Goal: Book appointment/travel/reservation

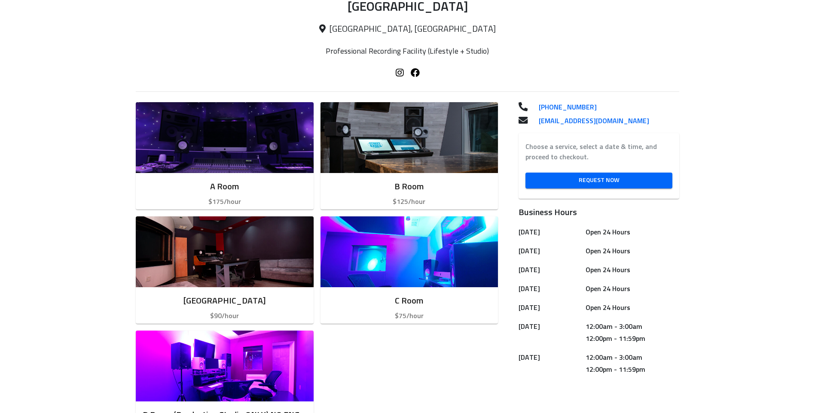
scroll to position [215, 0]
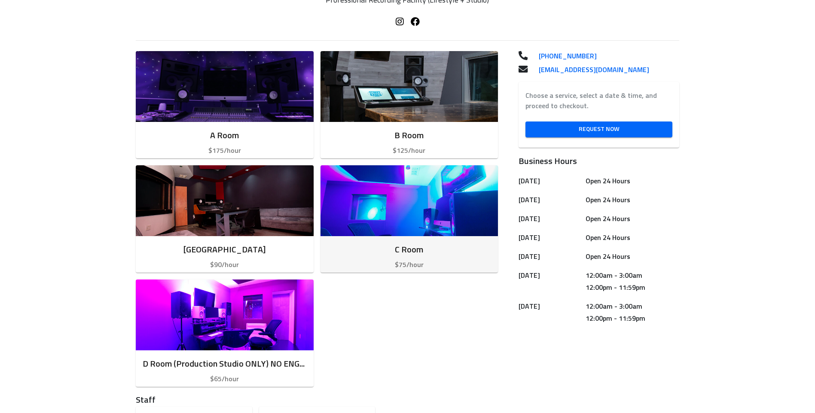
click at [428, 209] on img "button" at bounding box center [409, 200] width 178 height 71
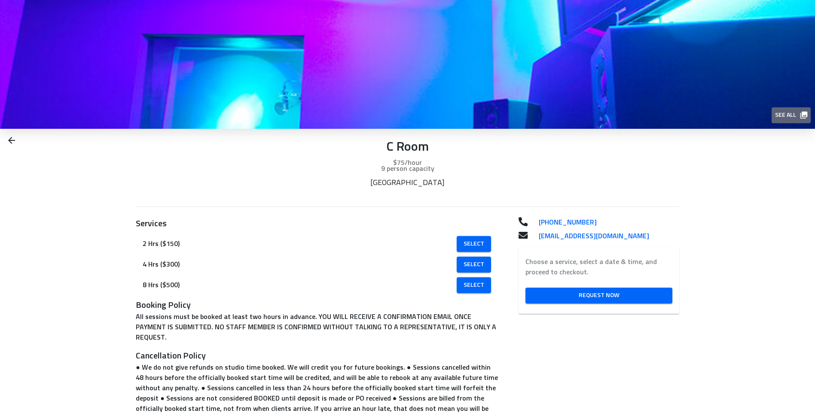
click at [804, 116] on icon "button" at bounding box center [803, 115] width 9 height 9
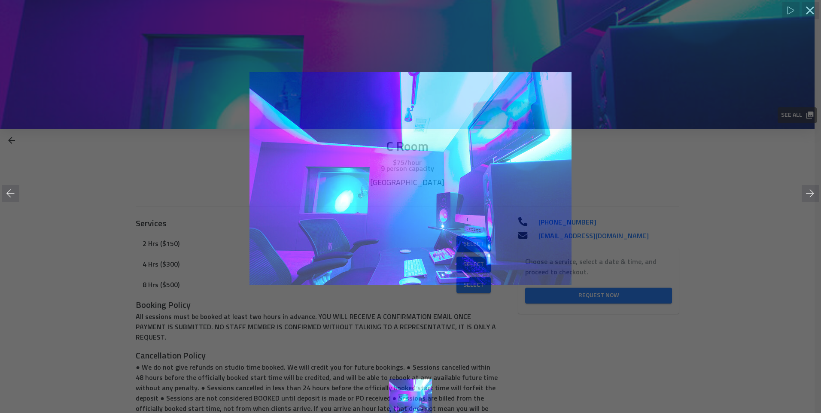
click at [701, 123] on div at bounding box center [410, 179] width 821 height 322
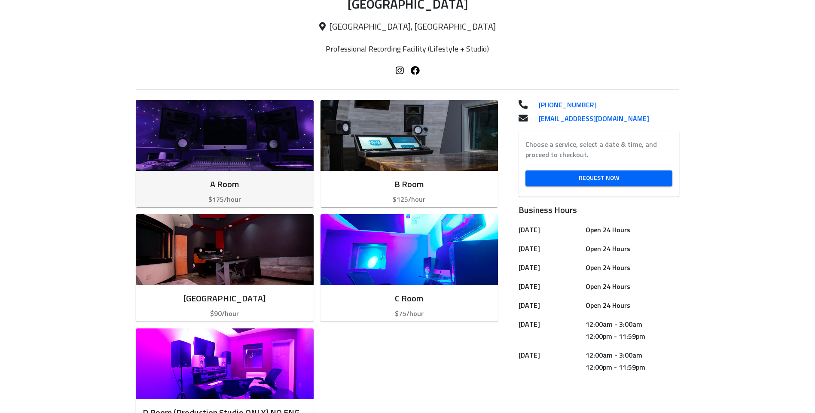
scroll to position [215, 0]
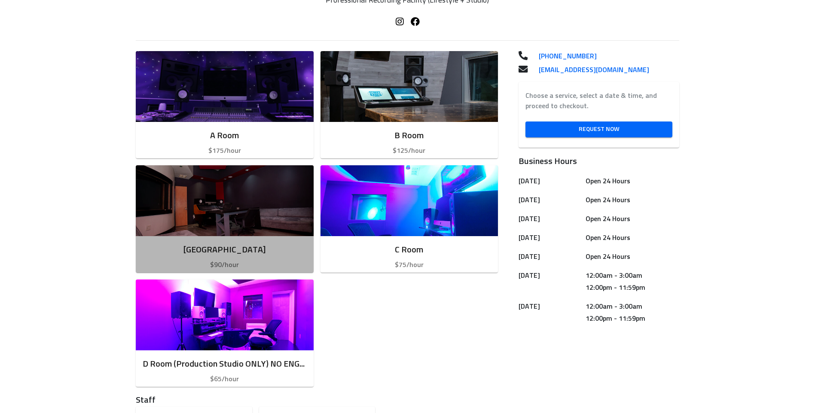
click at [248, 213] on img "button" at bounding box center [225, 200] width 178 height 71
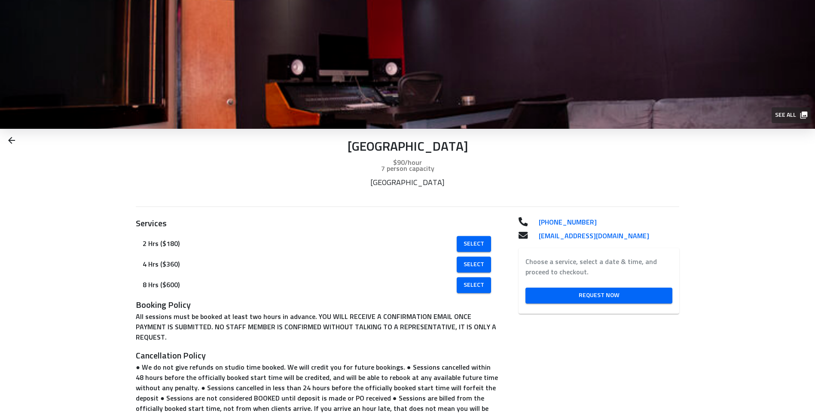
click at [806, 114] on icon "button" at bounding box center [803, 115] width 7 height 7
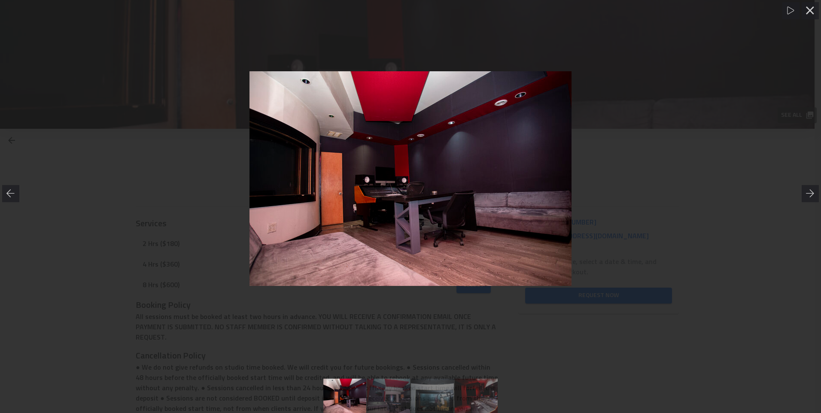
click at [381, 398] on link at bounding box center [388, 396] width 43 height 34
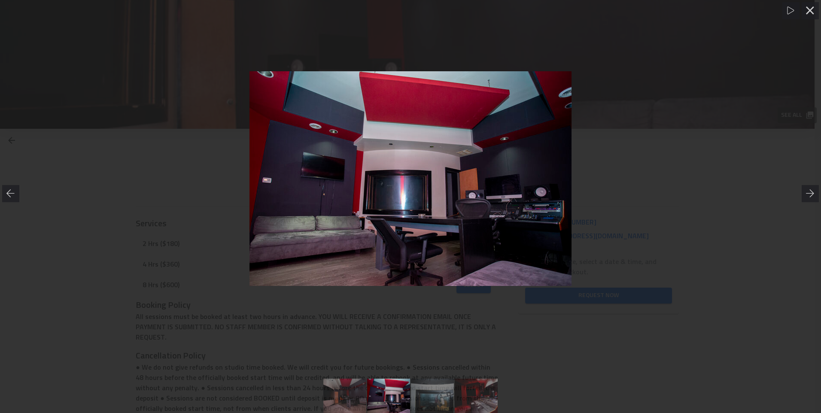
click at [433, 400] on link at bounding box center [432, 396] width 43 height 34
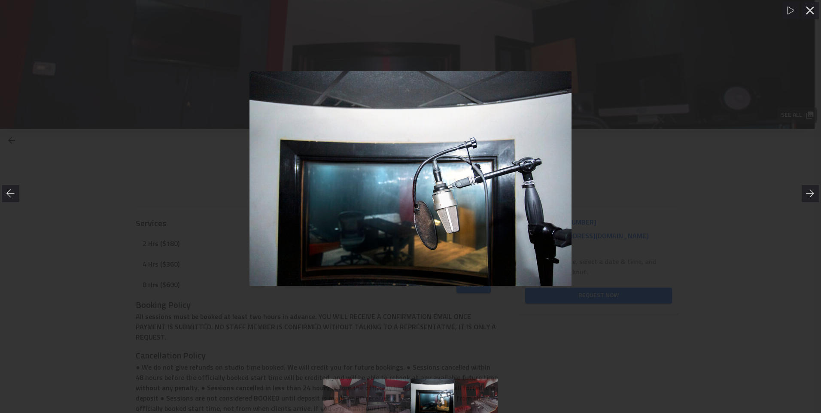
click at [472, 396] on link at bounding box center [476, 396] width 43 height 34
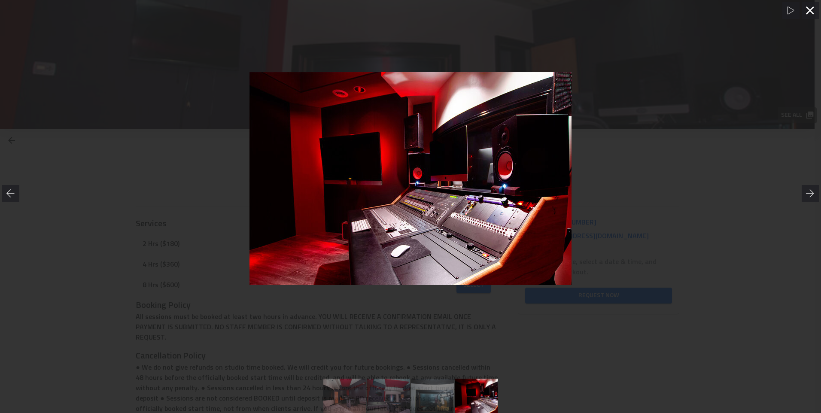
click at [814, 10] on icon at bounding box center [810, 10] width 9 height 9
